Goal: Task Accomplishment & Management: Use online tool/utility

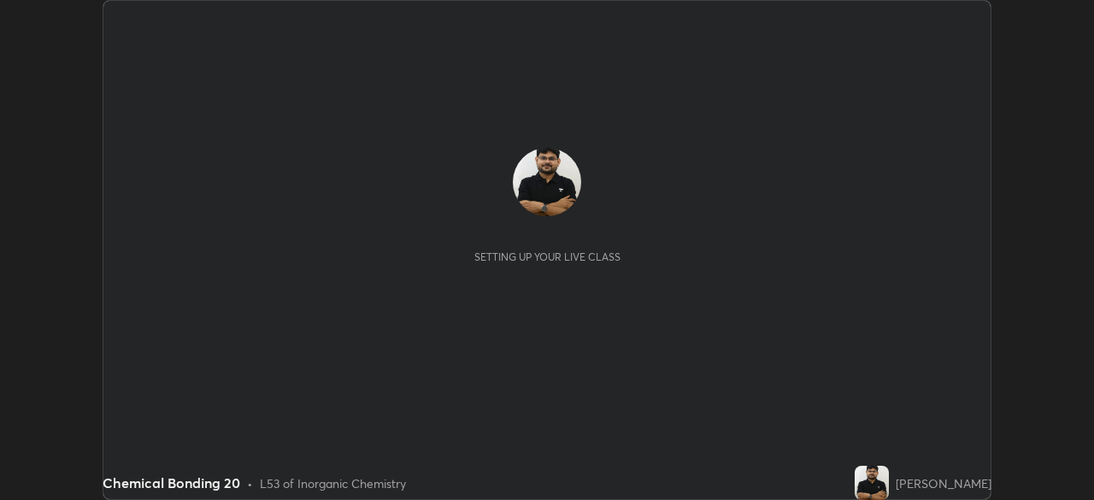
scroll to position [500, 1093]
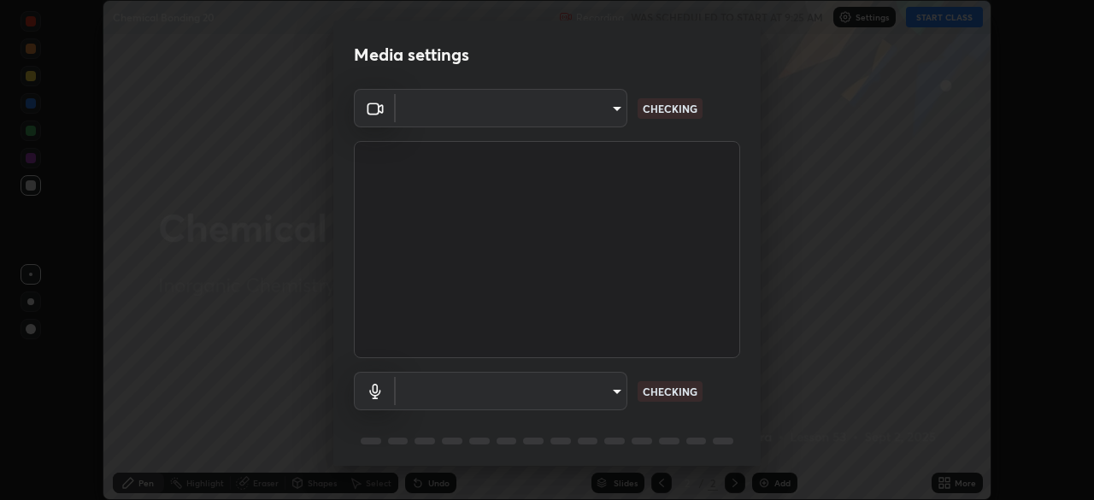
click at [599, 387] on body "Erase all Chemical Bonding 20 Recording WAS SCHEDULED TO START AT 9:25 AM Setti…" at bounding box center [547, 250] width 1094 height 500
type input "ddeb460be698feac5301e169f53eca599c89e620ae617368e30cc776484c20c4"
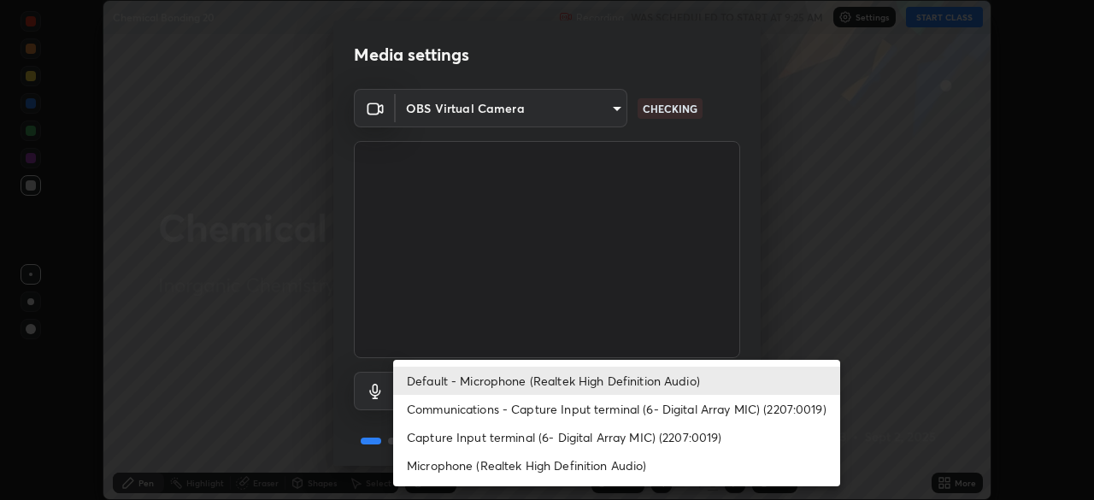
click at [566, 465] on li "Microphone (Realtek High Definition Audio)" at bounding box center [616, 465] width 447 height 28
type input "f004d940c31081e6b16f6c88961f672aa5ec6747dbf5629a26c28f94701fa2d6"
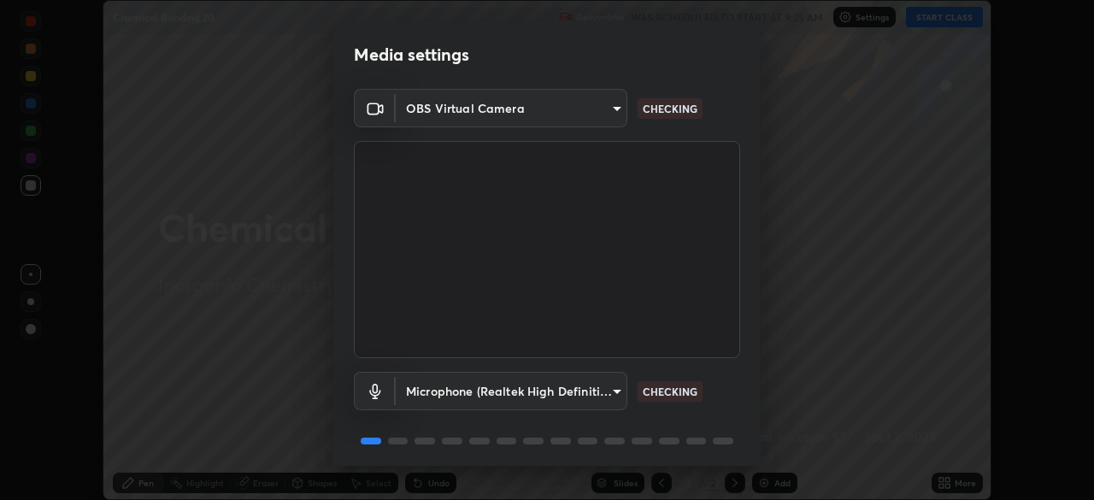
scroll to position [61, 0]
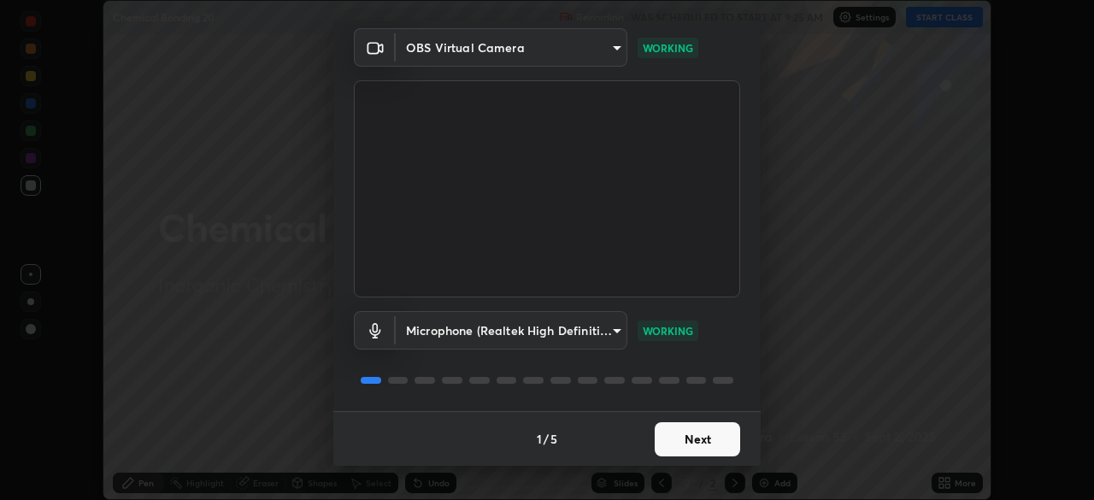
click at [701, 443] on button "Next" at bounding box center [696, 439] width 85 height 34
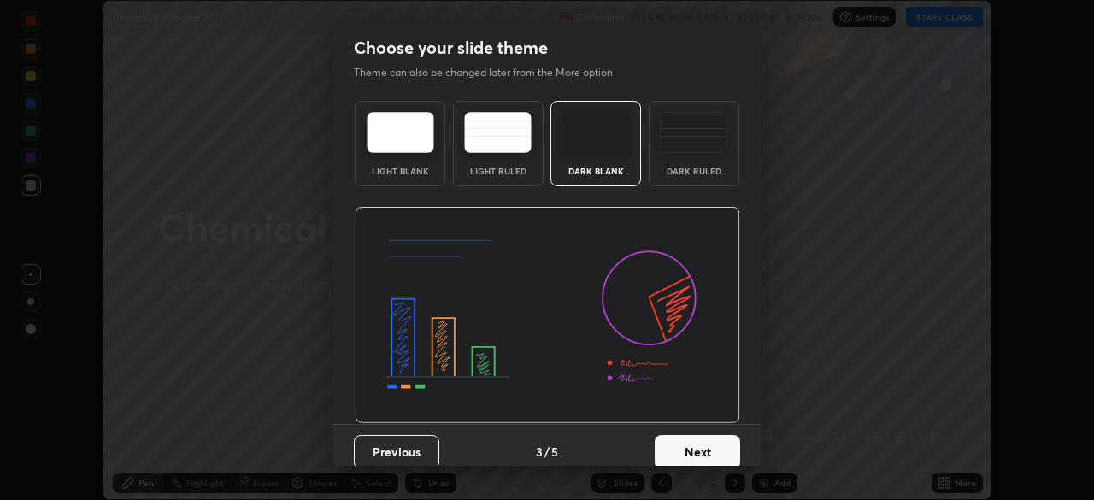
click at [705, 441] on button "Next" at bounding box center [696, 452] width 85 height 34
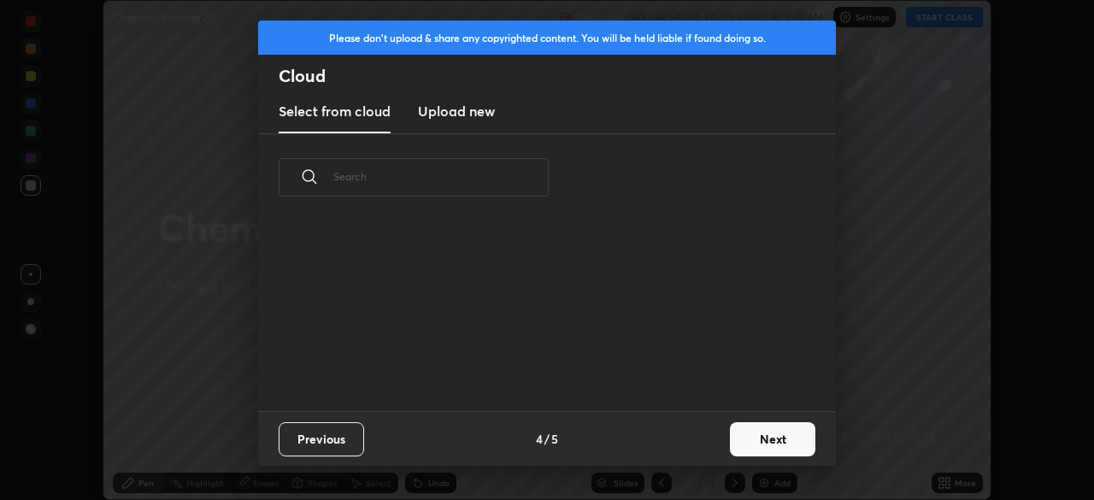
click at [753, 436] on button "Next" at bounding box center [772, 439] width 85 height 34
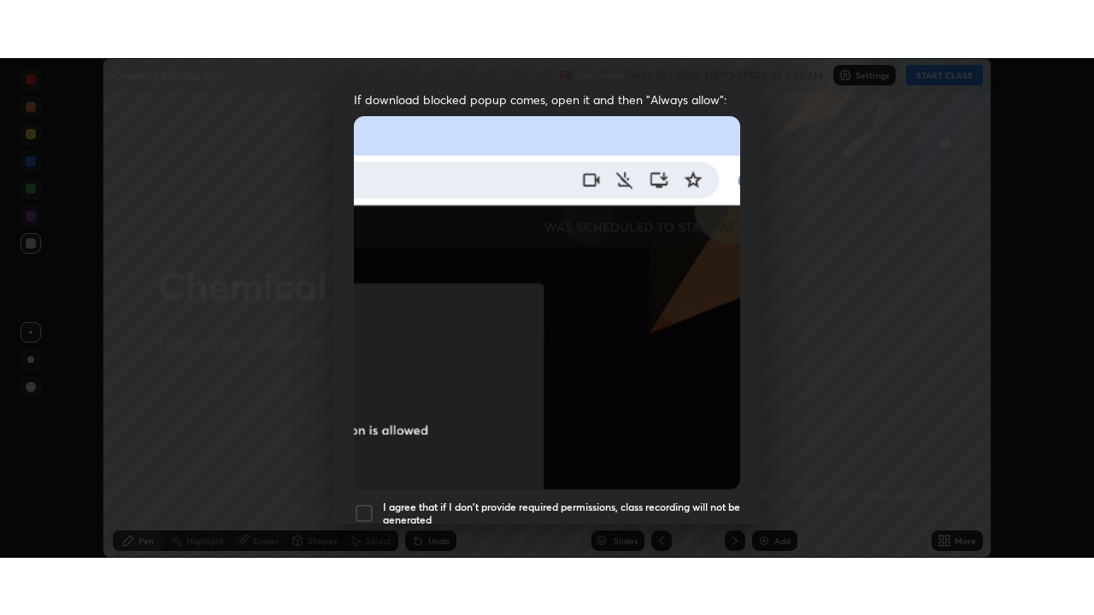
scroll to position [409, 0]
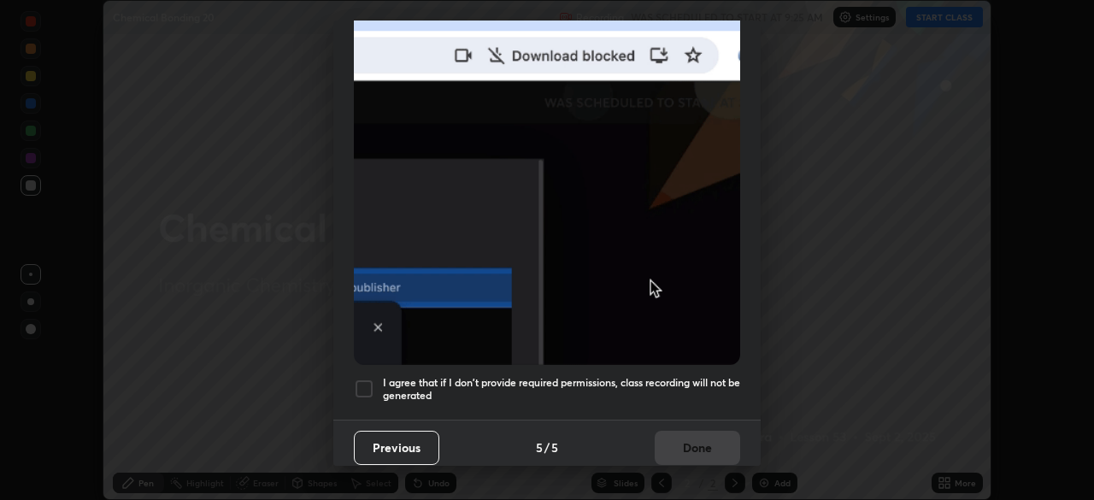
click at [700, 376] on h5 "I agree that if I don't provide required permissions, class recording will not …" at bounding box center [561, 389] width 357 height 26
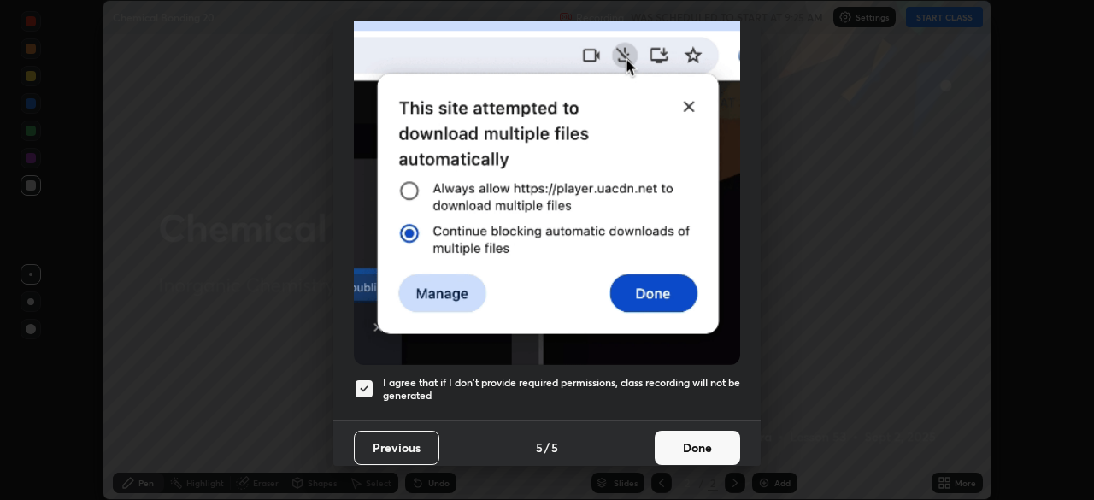
click at [707, 444] on button "Done" at bounding box center [696, 448] width 85 height 34
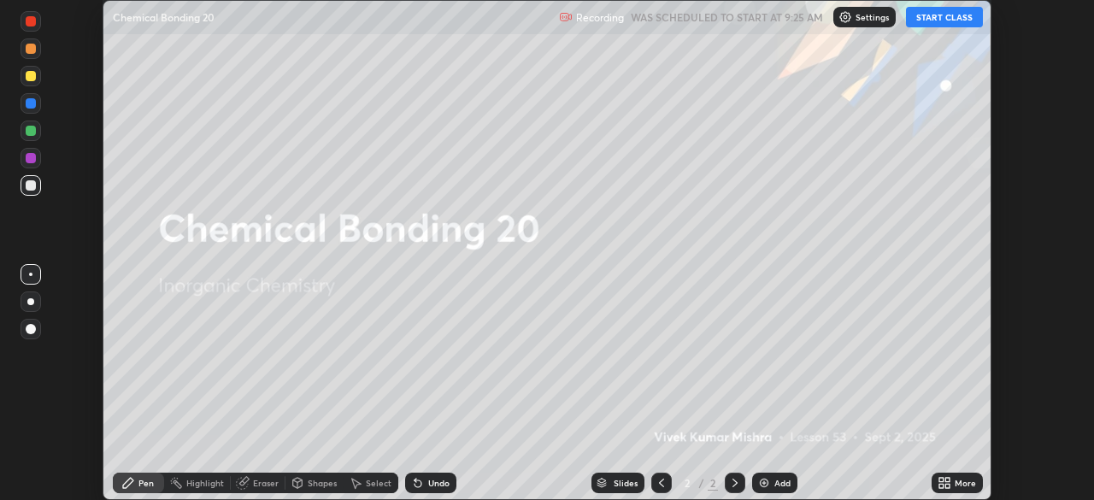
click at [930, 17] on button "START CLASS" at bounding box center [944, 17] width 77 height 21
click at [960, 484] on div "More" at bounding box center [964, 482] width 21 height 9
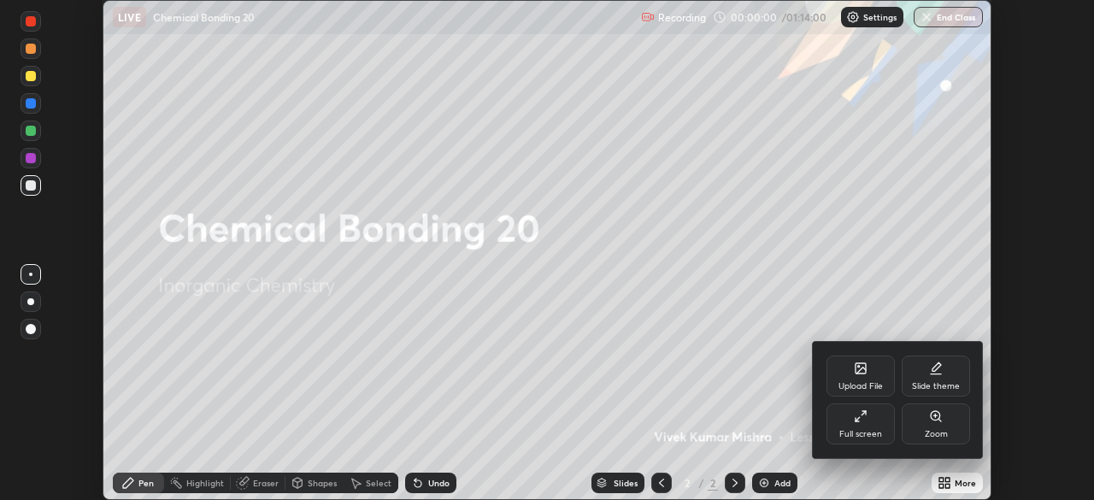
click at [865, 423] on div "Full screen" at bounding box center [860, 423] width 68 height 41
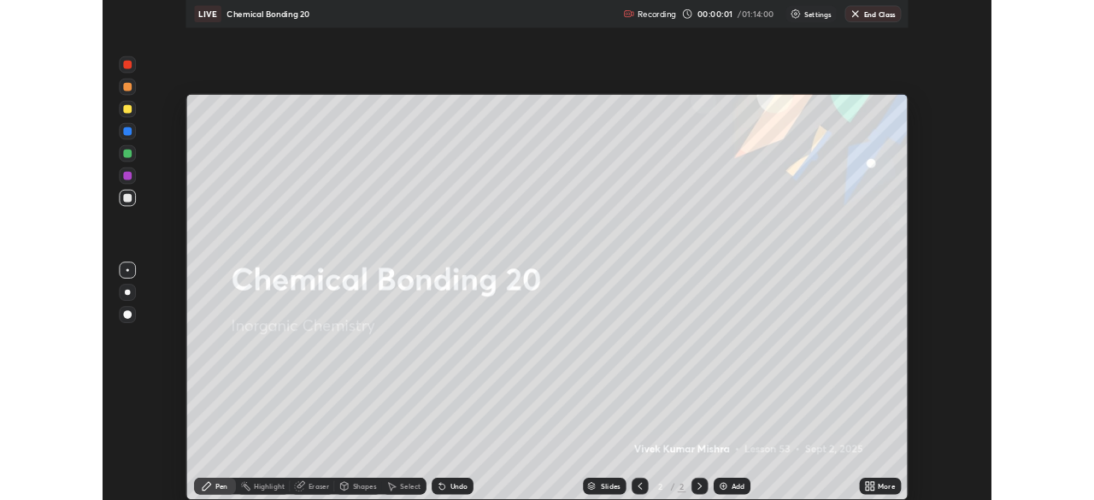
scroll to position [615, 1094]
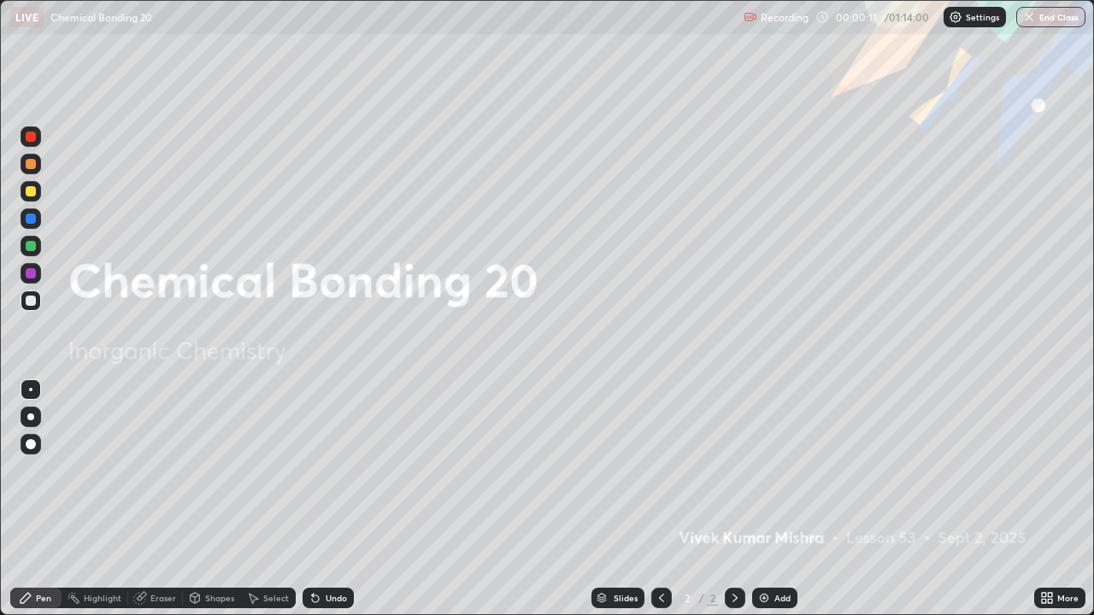
click at [1048, 499] on icon at bounding box center [1049, 595] width 4 height 4
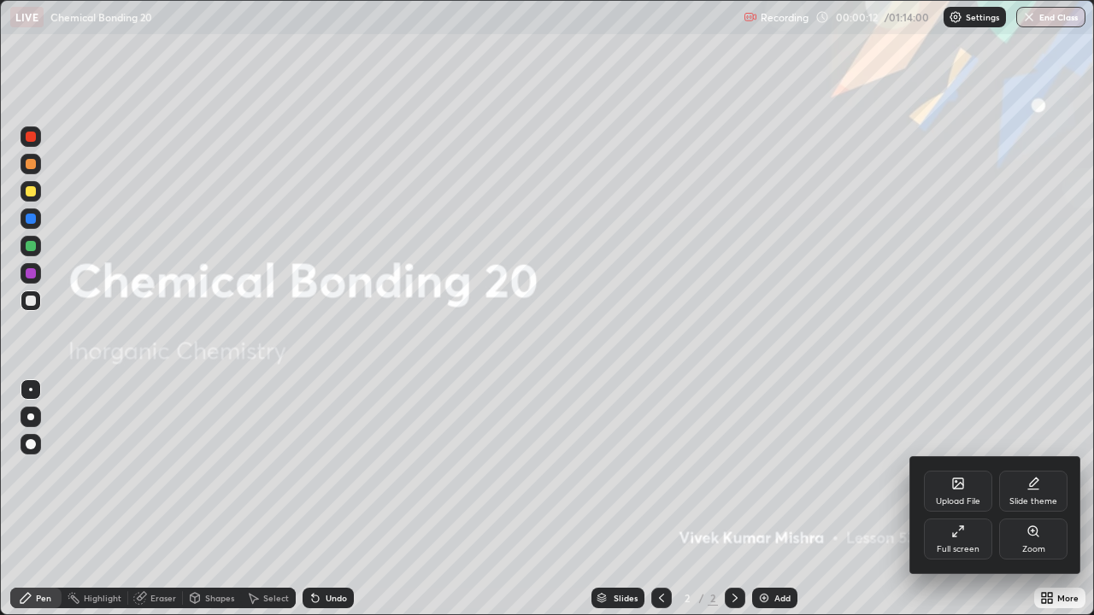
click at [1028, 499] on div "Slide theme" at bounding box center [1033, 501] width 48 height 9
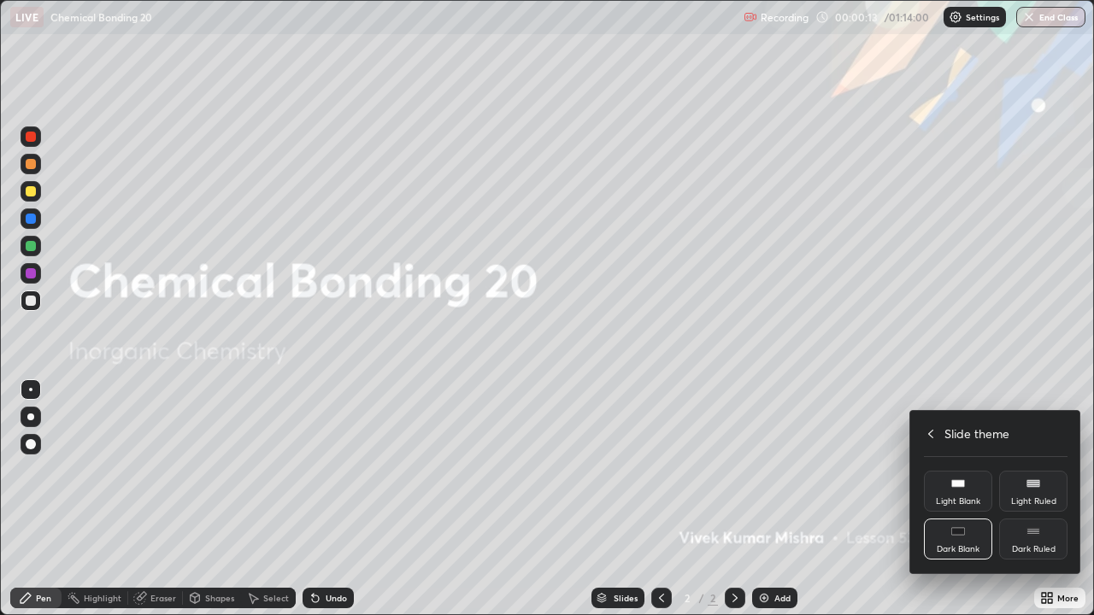
click at [1041, 499] on div "Dark Ruled" at bounding box center [1033, 539] width 68 height 41
click at [930, 433] on icon at bounding box center [931, 434] width 14 height 14
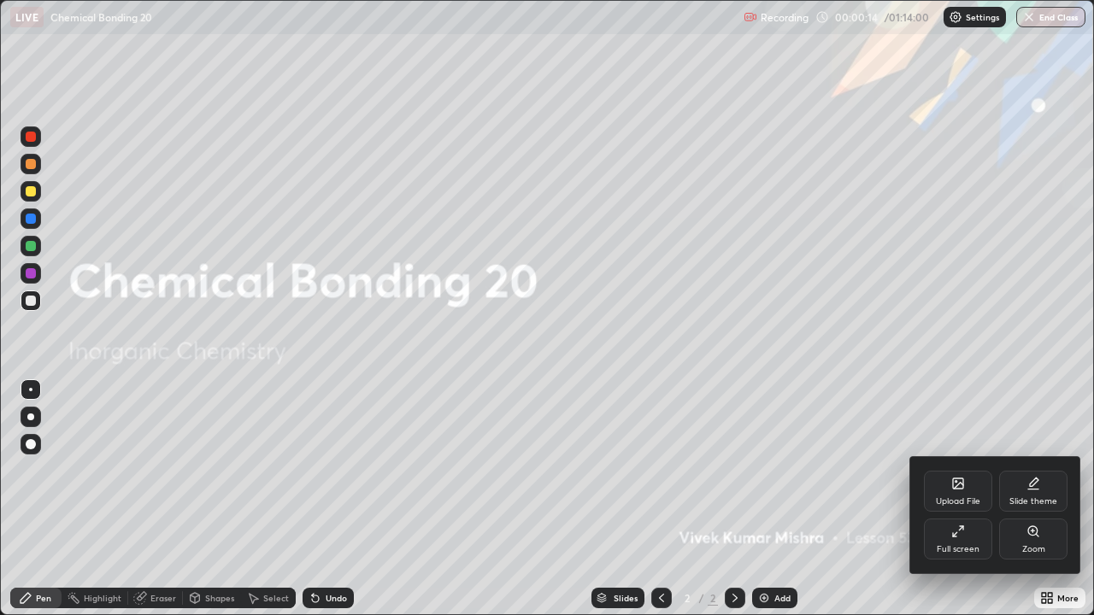
click at [843, 496] on div at bounding box center [547, 307] width 1094 height 615
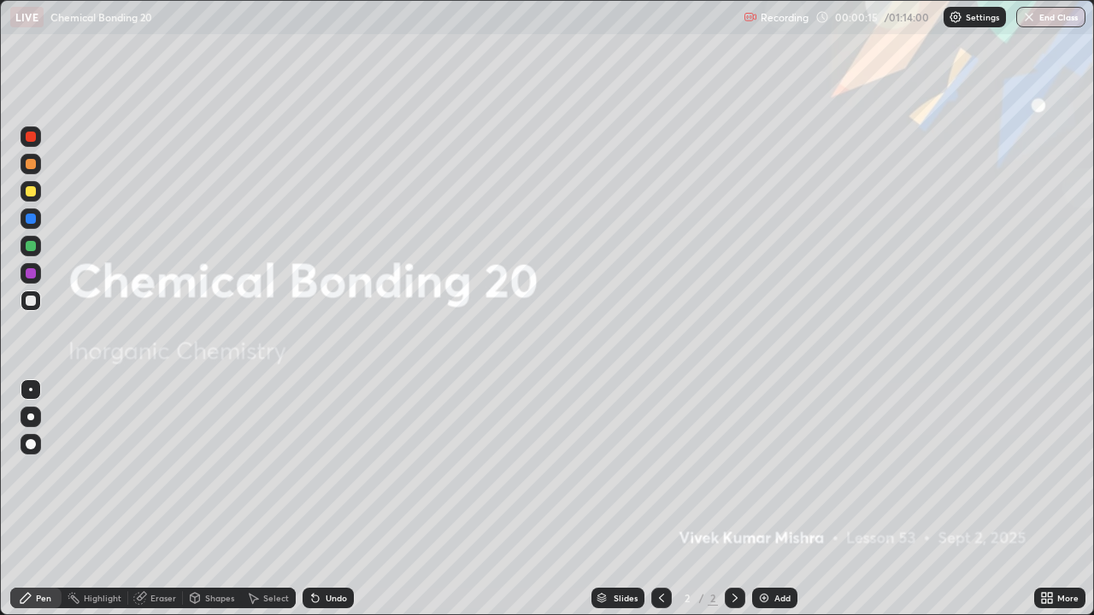
click at [783, 499] on div "Add" at bounding box center [774, 598] width 45 height 21
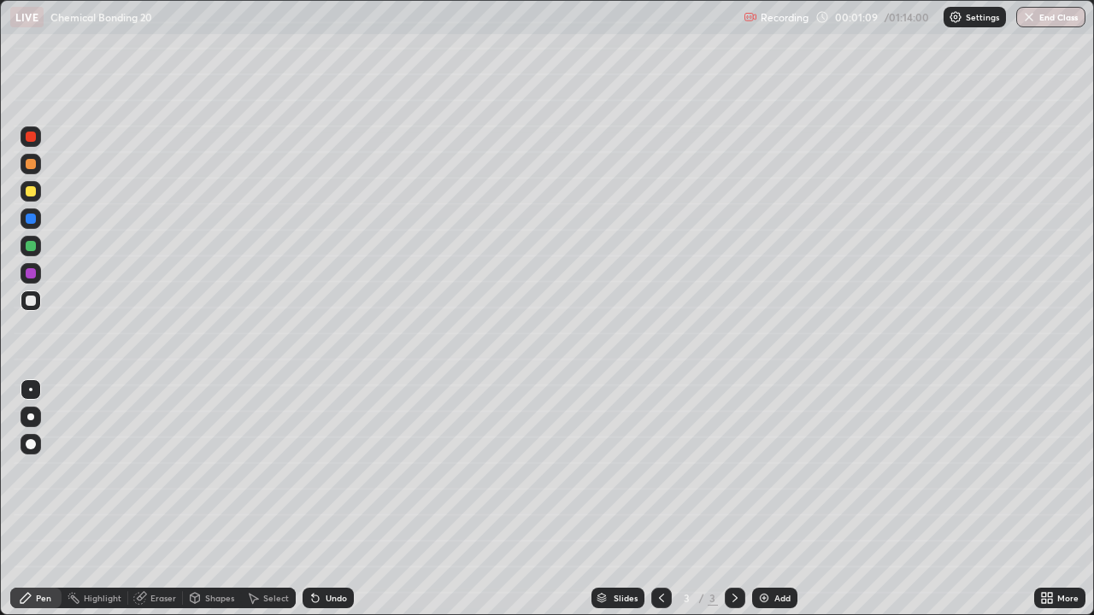
click at [26, 195] on div at bounding box center [31, 191] width 21 height 21
click at [327, 499] on div "Undo" at bounding box center [336, 598] width 21 height 9
click at [323, 499] on div "Undo" at bounding box center [327, 598] width 51 height 21
click at [24, 246] on div at bounding box center [31, 246] width 21 height 21
click at [33, 193] on div at bounding box center [31, 191] width 10 height 10
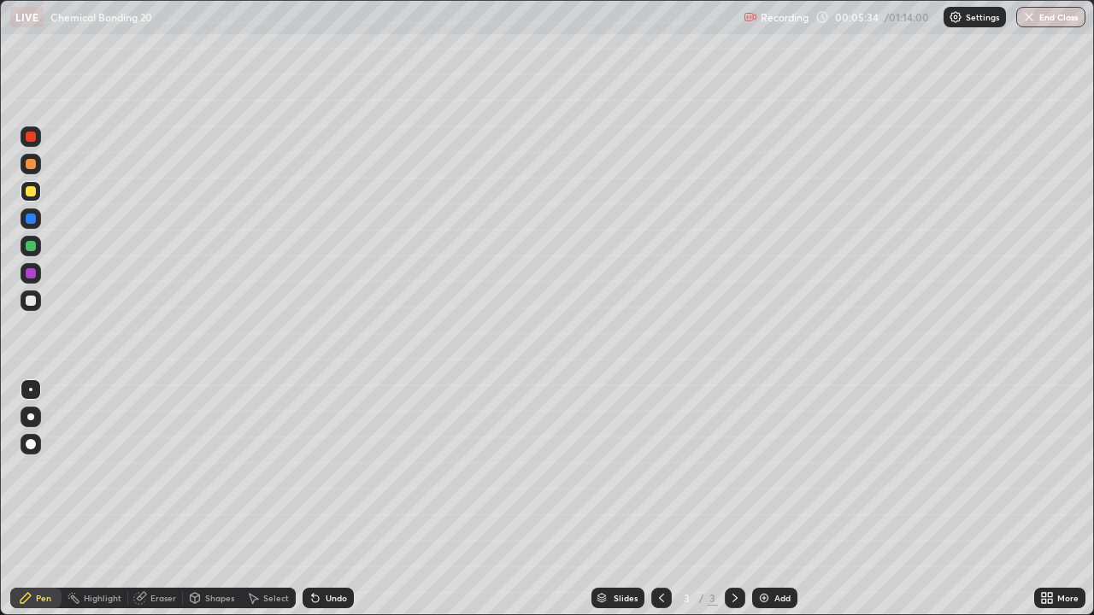
click at [35, 138] on div at bounding box center [31, 137] width 10 height 10
click at [29, 272] on div at bounding box center [31, 273] width 10 height 10
click at [30, 170] on div at bounding box center [31, 164] width 21 height 21
click at [168, 499] on div "Eraser" at bounding box center [163, 598] width 26 height 9
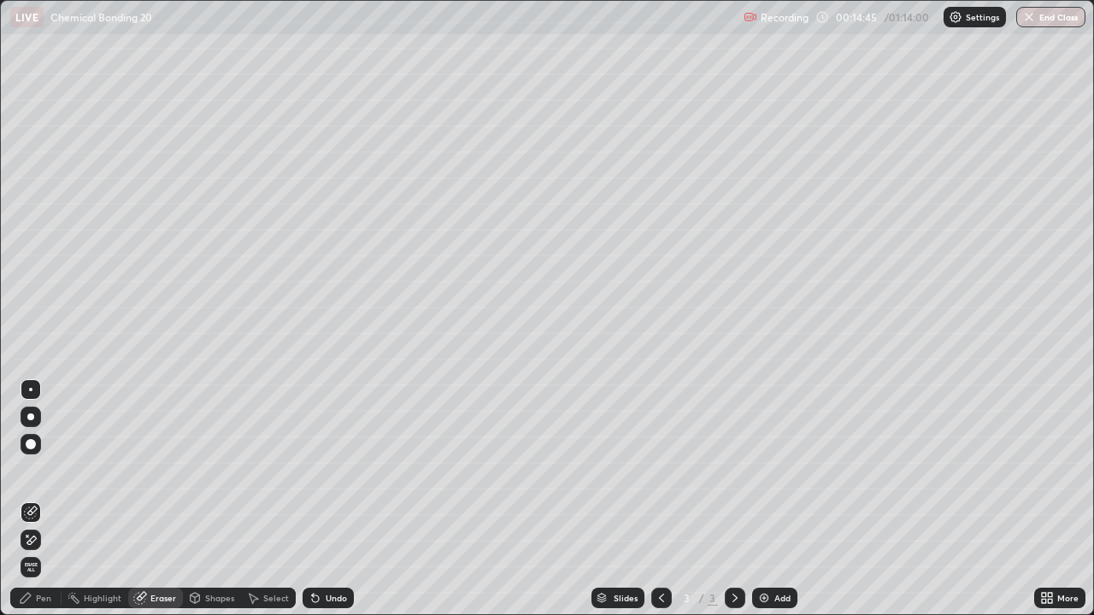
click at [50, 499] on div "Pen" at bounding box center [43, 598] width 15 height 9
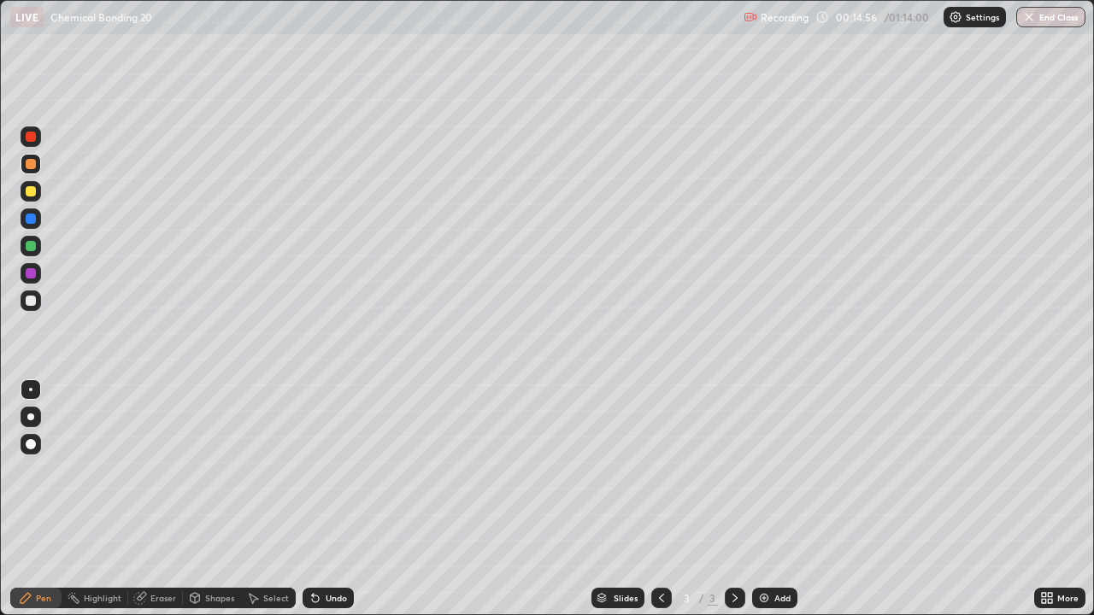
click at [152, 499] on div "Eraser" at bounding box center [163, 598] width 26 height 9
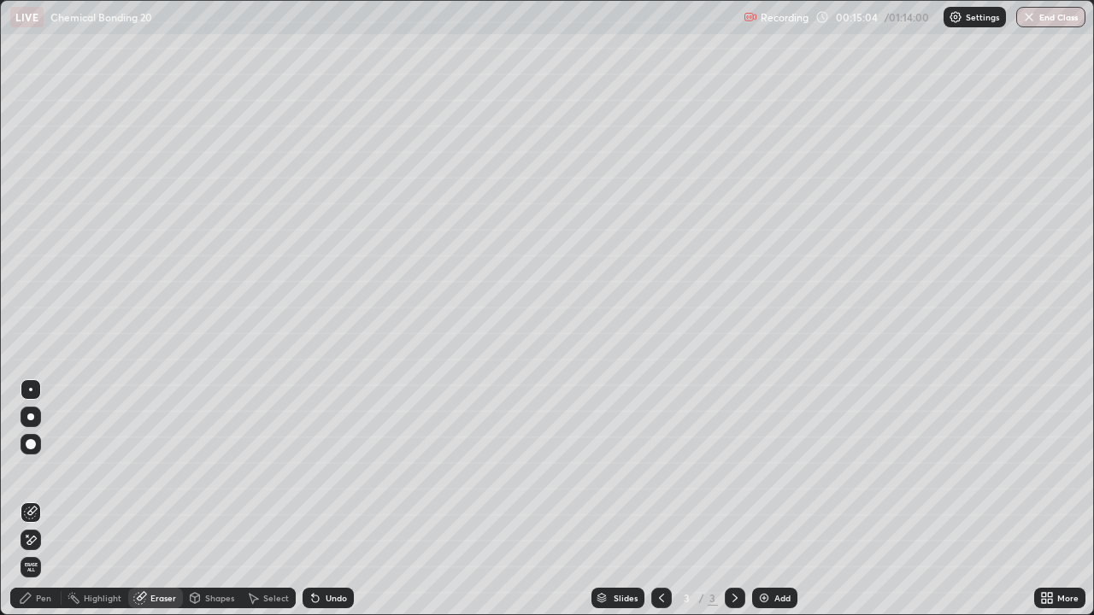
click at [38, 499] on div "Pen" at bounding box center [43, 598] width 15 height 9
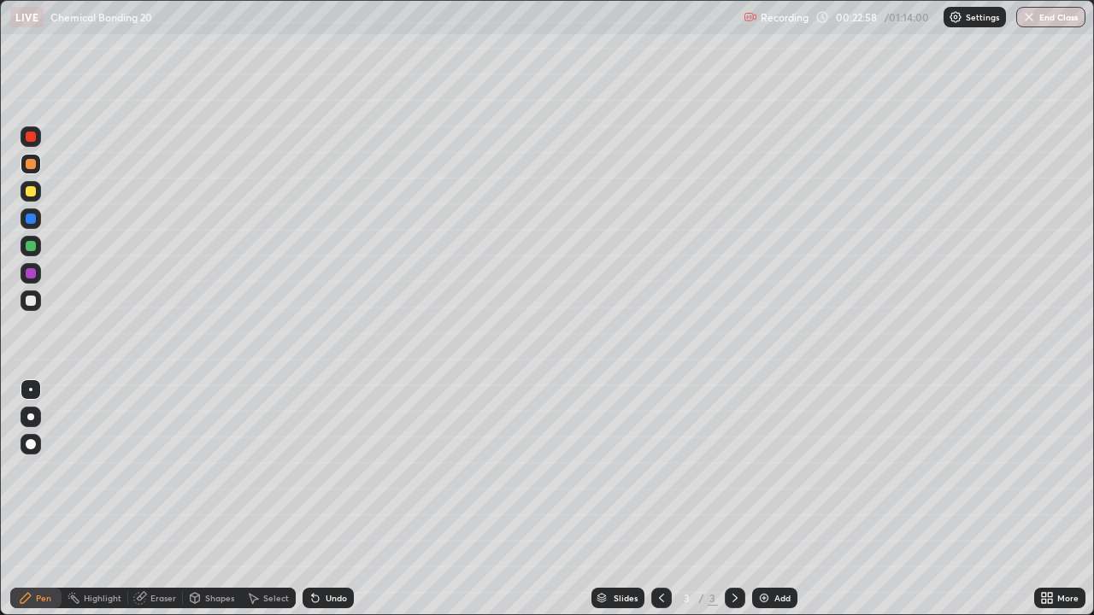
click at [782, 499] on div "Add" at bounding box center [782, 598] width 16 height 9
click at [32, 249] on div at bounding box center [31, 246] width 10 height 10
click at [29, 301] on div at bounding box center [31, 301] width 10 height 10
click at [319, 499] on icon at bounding box center [315, 598] width 14 height 14
click at [319, 499] on div "Undo" at bounding box center [327, 598] width 51 height 21
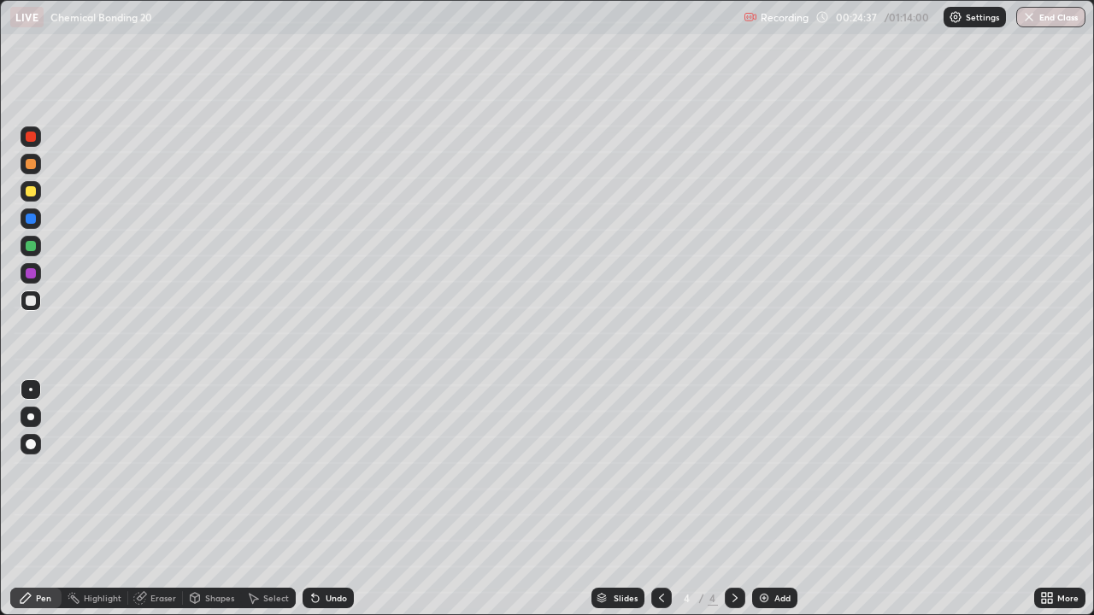
click at [320, 499] on div "Undo" at bounding box center [327, 598] width 51 height 21
click at [319, 499] on div "Undo" at bounding box center [327, 598] width 51 height 21
click at [31, 192] on div at bounding box center [31, 191] width 10 height 10
click at [31, 144] on div at bounding box center [31, 136] width 21 height 21
click at [32, 249] on div at bounding box center [31, 246] width 10 height 10
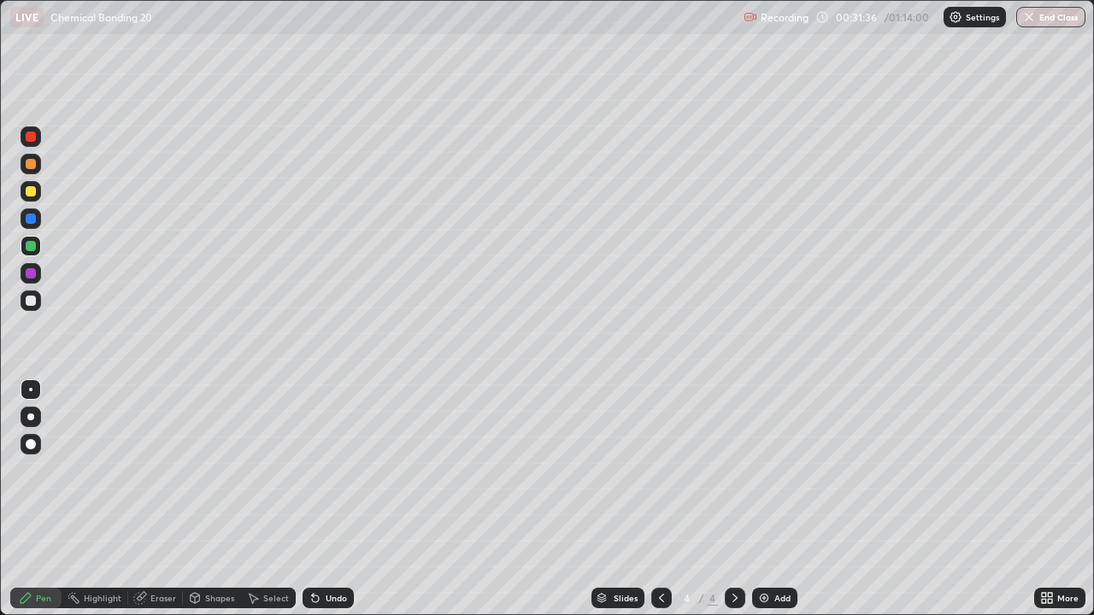
click at [31, 165] on div at bounding box center [31, 164] width 10 height 10
click at [659, 499] on icon at bounding box center [661, 598] width 14 height 14
click at [730, 499] on icon at bounding box center [735, 598] width 14 height 14
click at [326, 499] on div "Undo" at bounding box center [336, 598] width 21 height 9
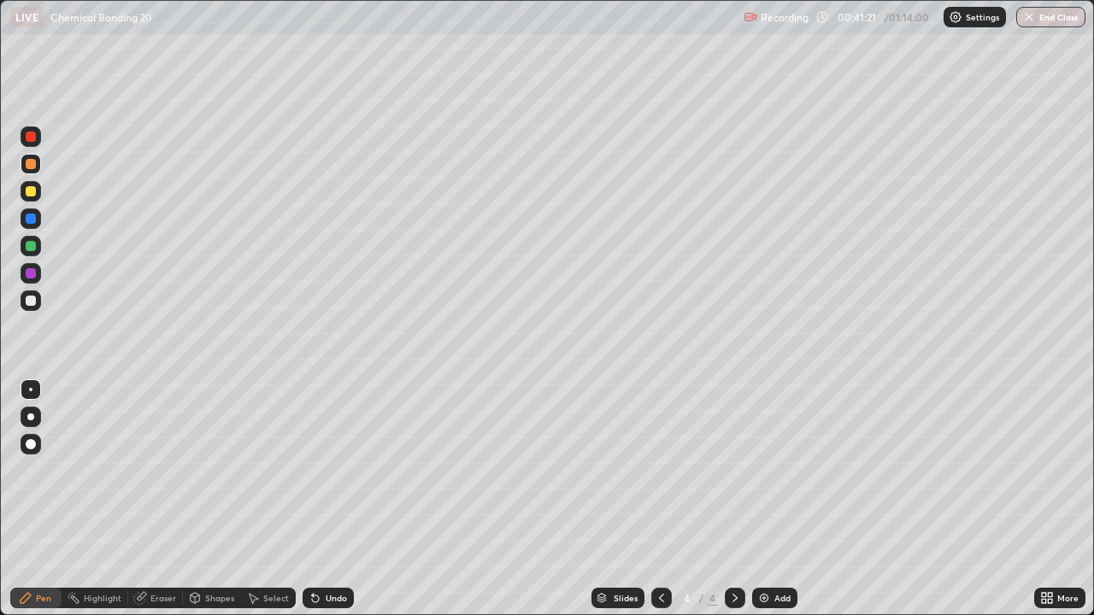
click at [784, 499] on div "Add" at bounding box center [782, 598] width 16 height 9
click at [35, 133] on div at bounding box center [31, 137] width 10 height 10
click at [323, 499] on div "Undo" at bounding box center [327, 598] width 51 height 21
click at [29, 304] on div at bounding box center [31, 301] width 10 height 10
click at [755, 499] on div "Add" at bounding box center [774, 598] width 45 height 21
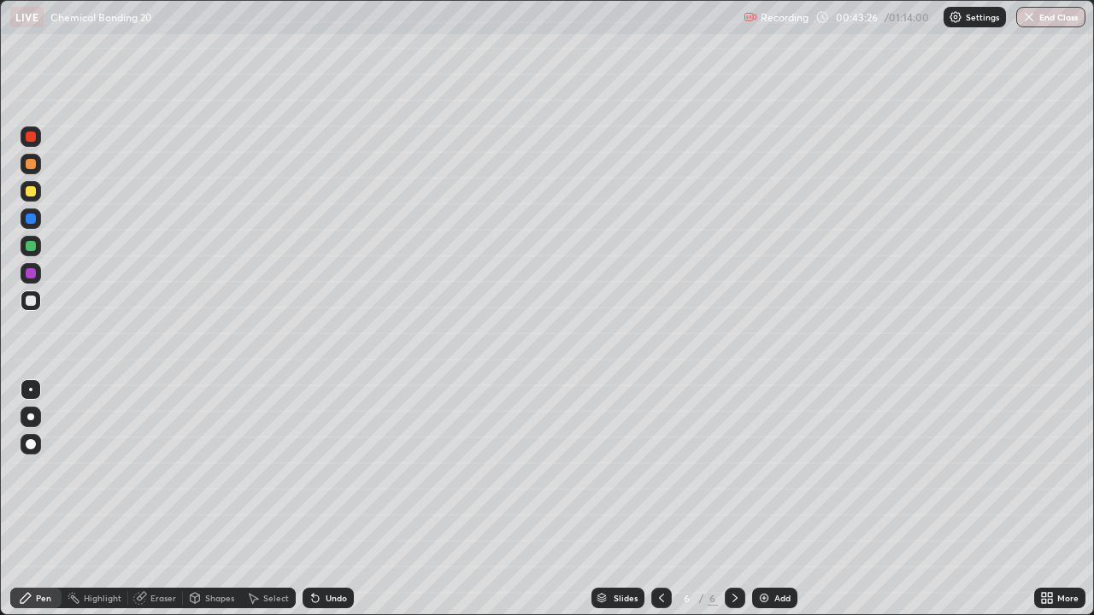
click at [27, 245] on div at bounding box center [31, 246] width 10 height 10
click at [37, 298] on div at bounding box center [31, 300] width 21 height 21
click at [781, 499] on div "Add" at bounding box center [774, 598] width 45 height 21
click at [322, 499] on div "Undo" at bounding box center [327, 598] width 51 height 21
click at [159, 499] on div "Eraser" at bounding box center [163, 598] width 26 height 9
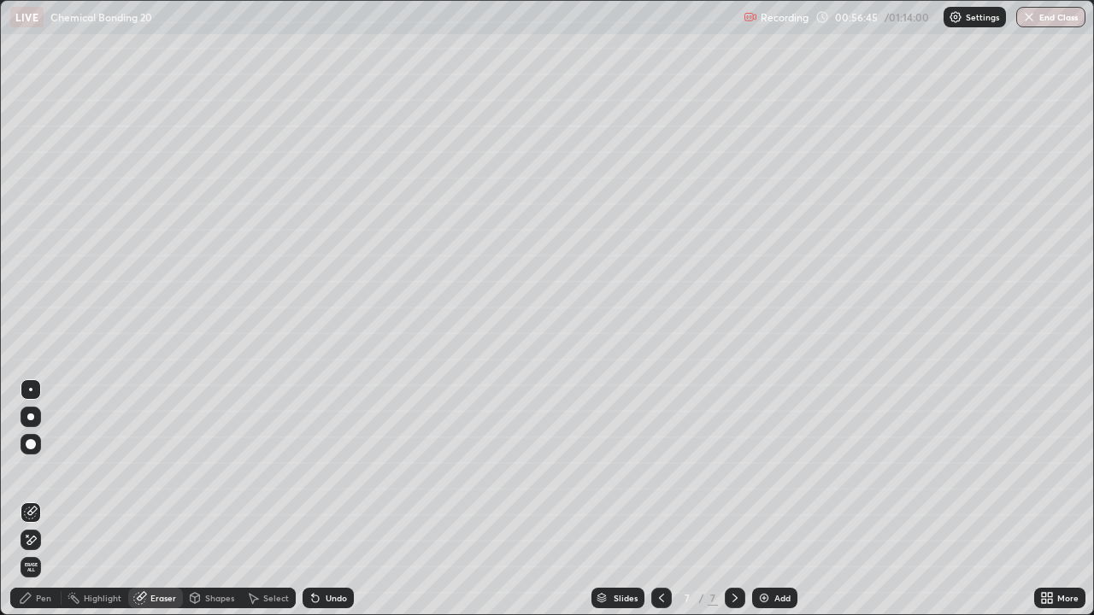
click at [38, 499] on div "Pen" at bounding box center [43, 598] width 15 height 9
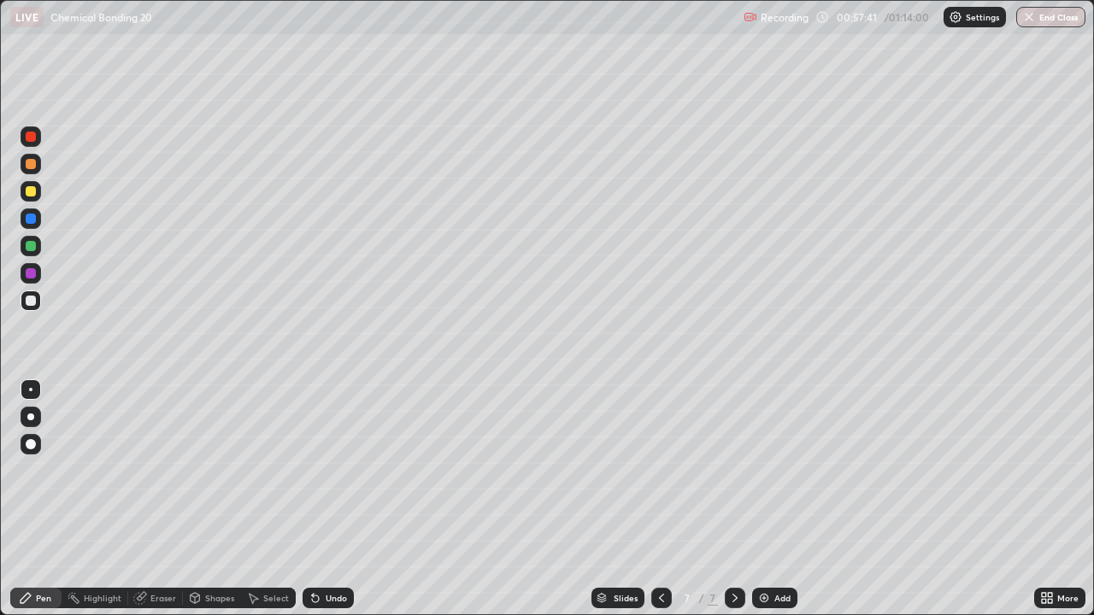
click at [26, 195] on div at bounding box center [31, 191] width 10 height 10
click at [775, 499] on div "Add" at bounding box center [774, 598] width 45 height 21
click at [31, 138] on div at bounding box center [31, 137] width 10 height 10
click at [27, 220] on div at bounding box center [31, 219] width 10 height 10
click at [659, 499] on icon at bounding box center [661, 598] width 14 height 14
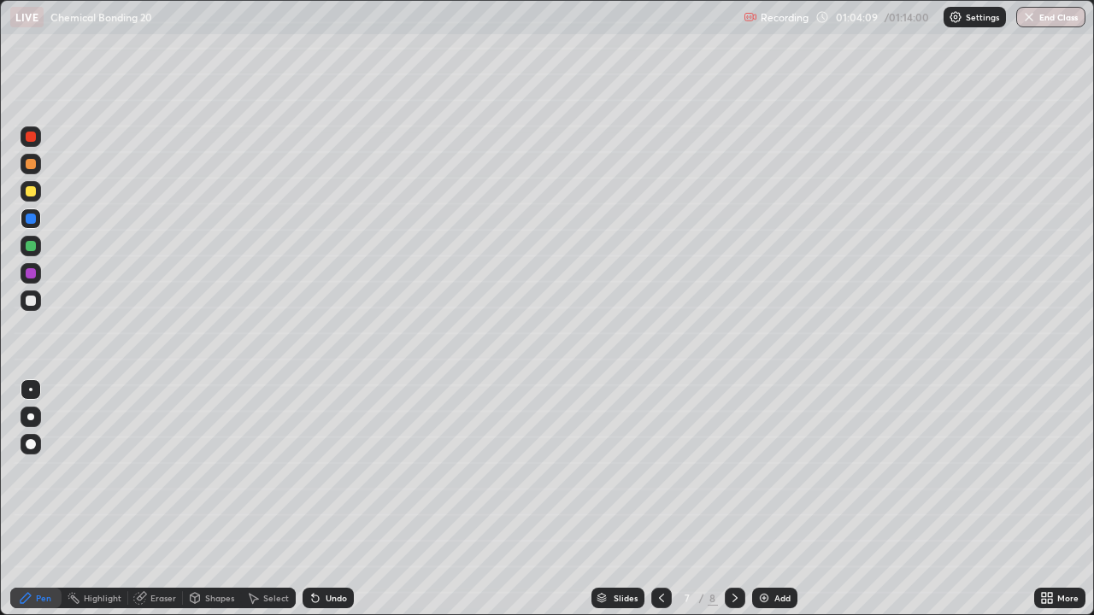
click at [659, 499] on icon at bounding box center [661, 598] width 14 height 14
click at [732, 499] on icon at bounding box center [735, 598] width 14 height 14
click at [731, 499] on icon at bounding box center [735, 598] width 14 height 14
click at [30, 302] on div at bounding box center [31, 301] width 10 height 10
click at [26, 247] on div at bounding box center [31, 246] width 10 height 10
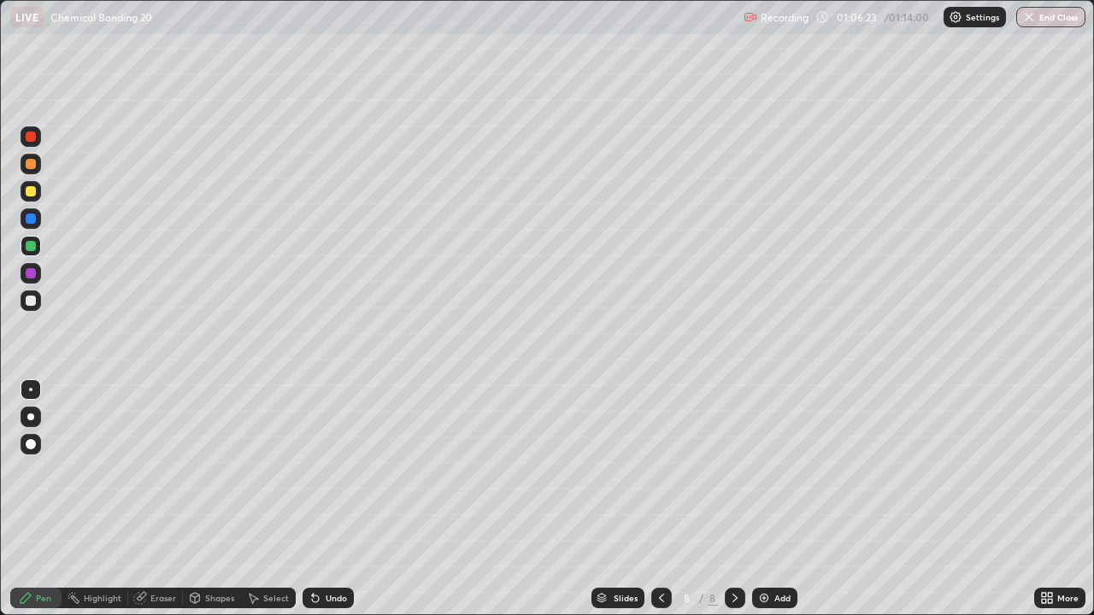
click at [267, 499] on div "Select" at bounding box center [276, 598] width 26 height 9
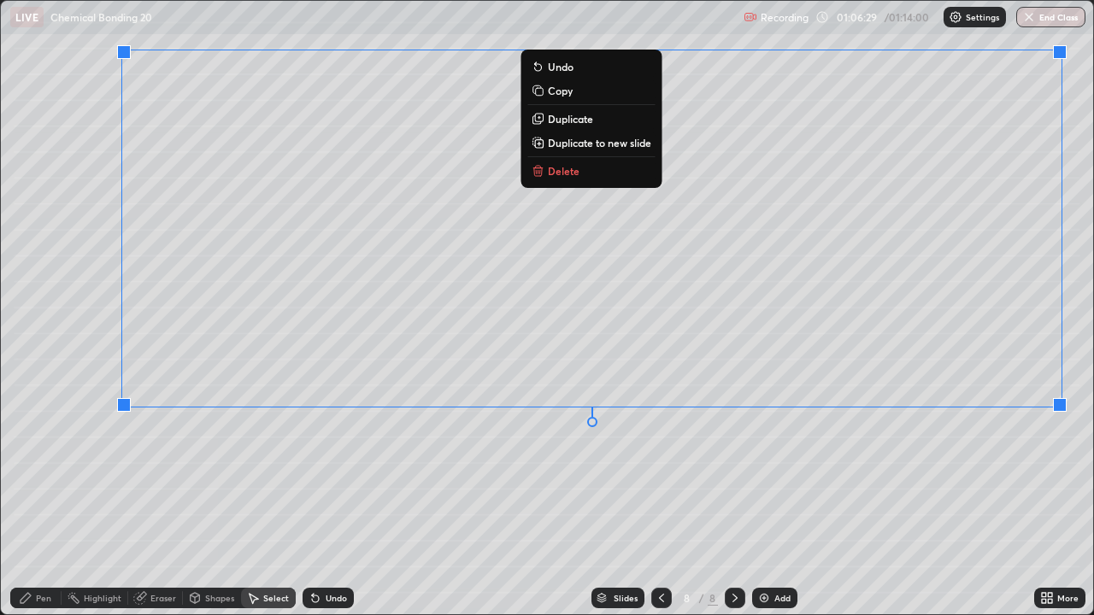
click at [1017, 466] on div "0 ° Undo Copy Duplicate Duplicate to new slide Delete" at bounding box center [547, 307] width 1092 height 613
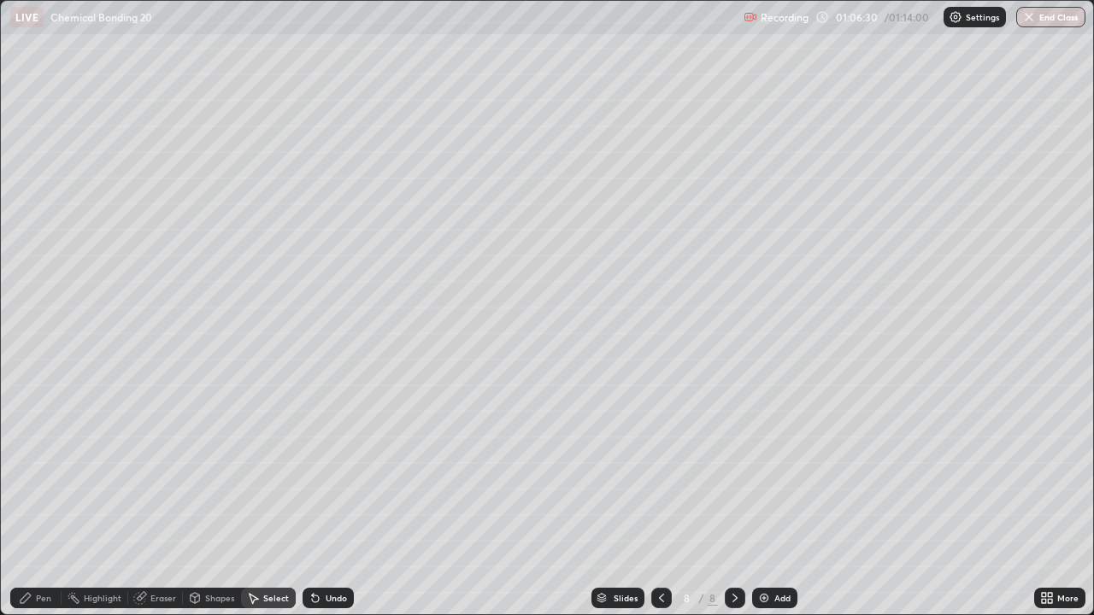
click at [29, 499] on icon at bounding box center [26, 598] width 10 height 10
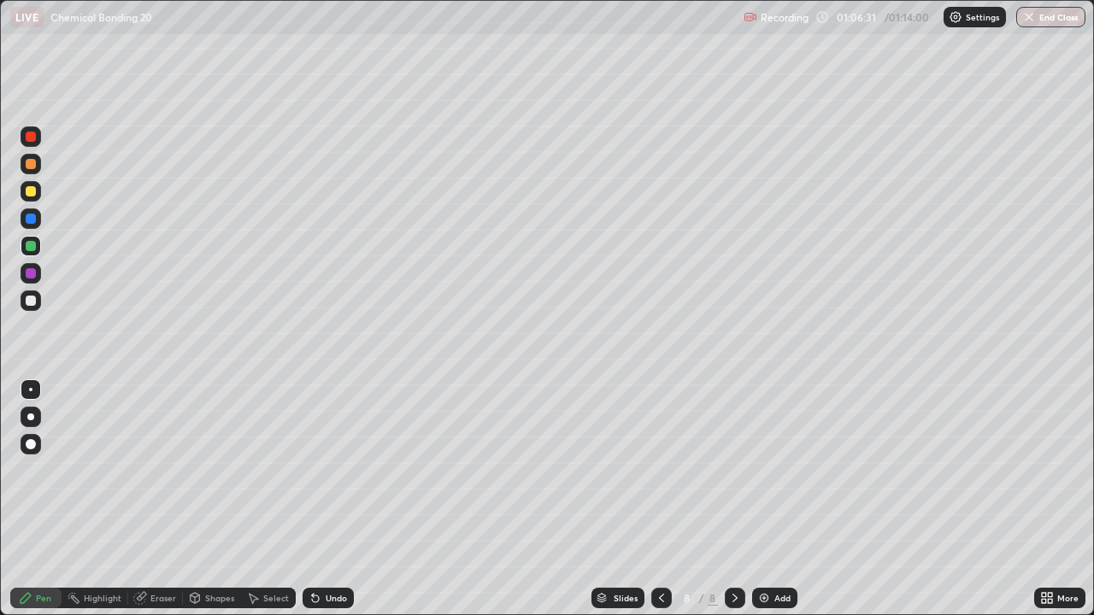
click at [25, 274] on div at bounding box center [31, 273] width 21 height 21
click at [32, 303] on div at bounding box center [31, 301] width 10 height 10
click at [144, 499] on icon at bounding box center [141, 596] width 9 height 9
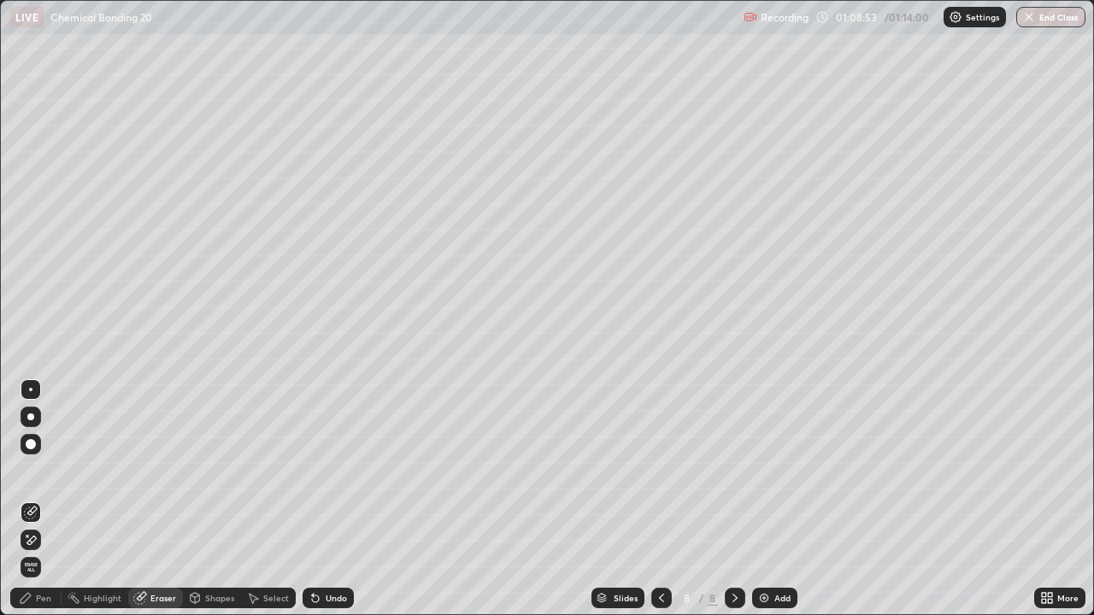
click at [326, 499] on div "Undo" at bounding box center [327, 598] width 51 height 21
click at [37, 499] on div "Pen" at bounding box center [43, 598] width 15 height 9
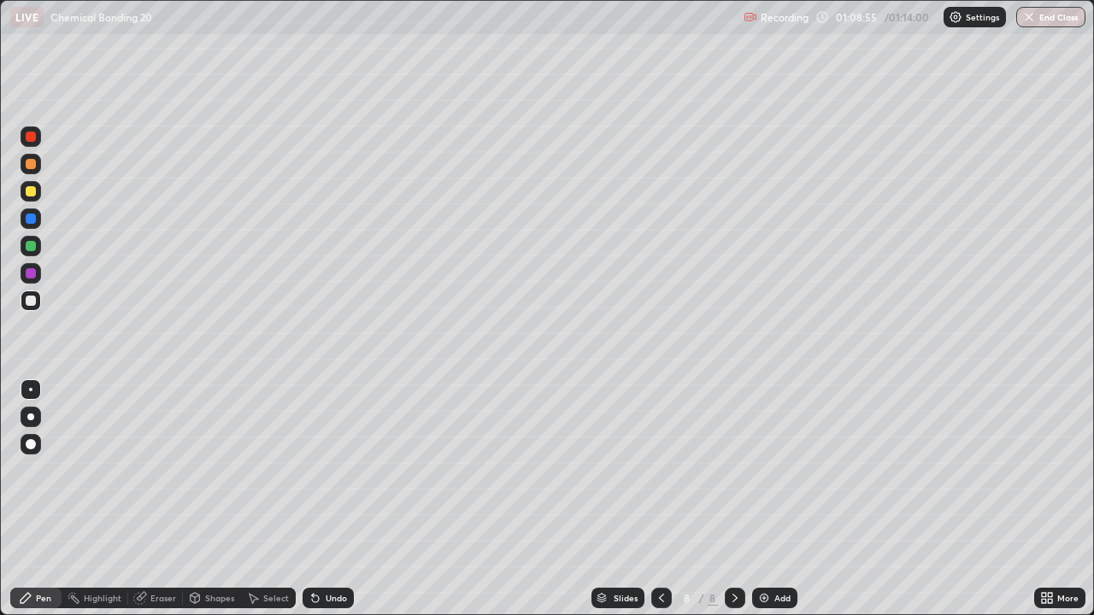
click at [34, 191] on div at bounding box center [31, 191] width 10 height 10
click at [660, 499] on icon at bounding box center [661, 598] width 14 height 14
click at [732, 499] on icon at bounding box center [735, 598] width 14 height 14
click at [661, 499] on icon at bounding box center [661, 598] width 14 height 14
click at [739, 499] on icon at bounding box center [735, 598] width 14 height 14
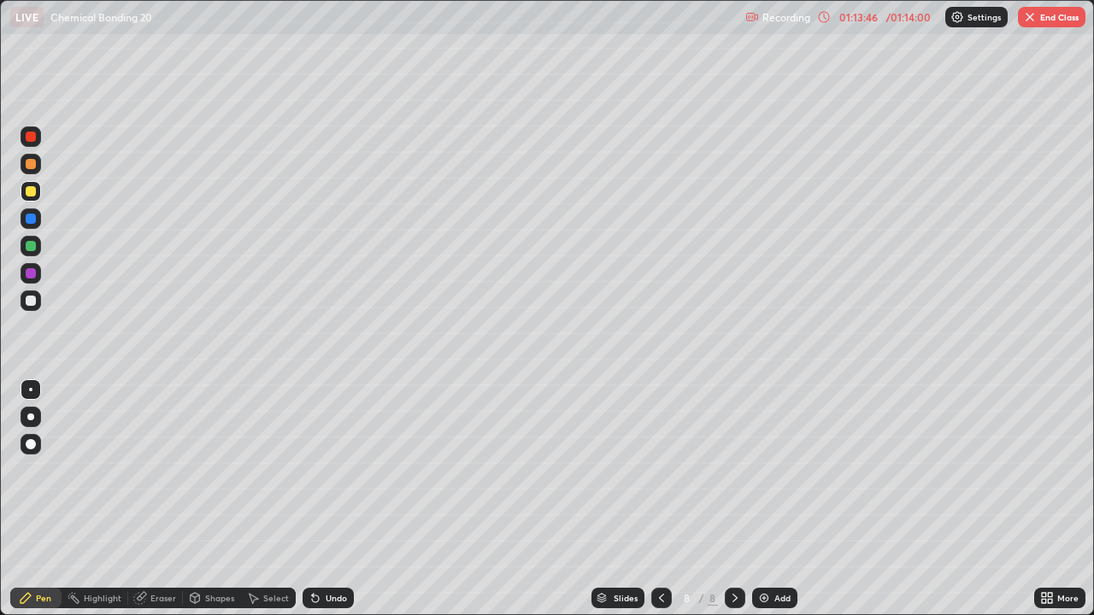
click at [660, 499] on icon at bounding box center [661, 598] width 14 height 14
click at [733, 499] on icon at bounding box center [735, 598] width 14 height 14
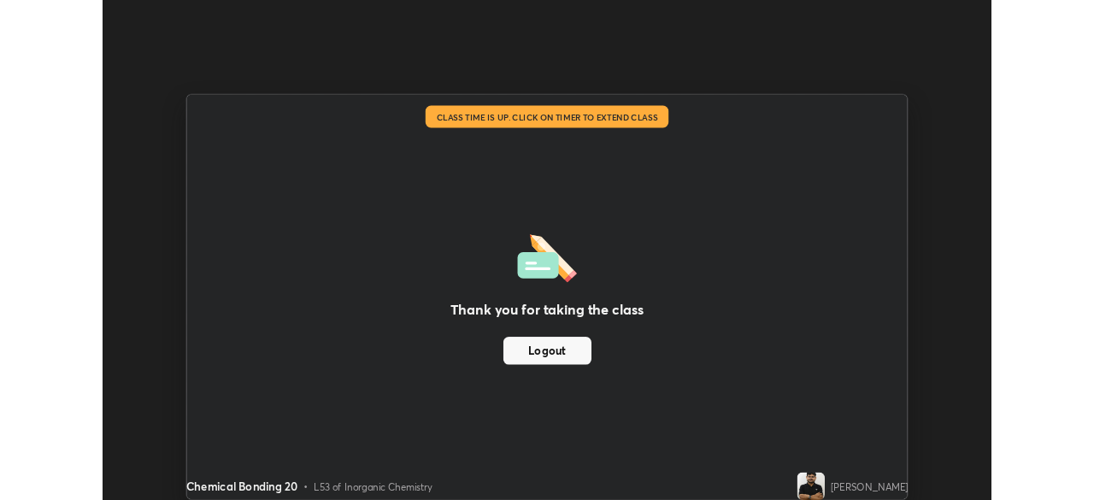
scroll to position [84934, 84340]
